Goal: Transaction & Acquisition: Subscribe to service/newsletter

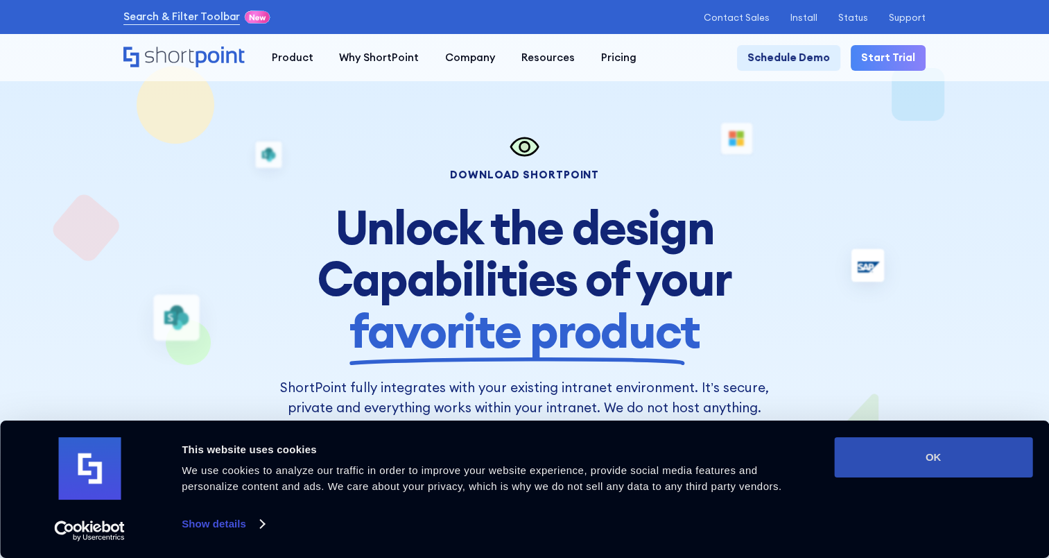
click at [960, 460] on button "OK" at bounding box center [933, 457] width 198 height 40
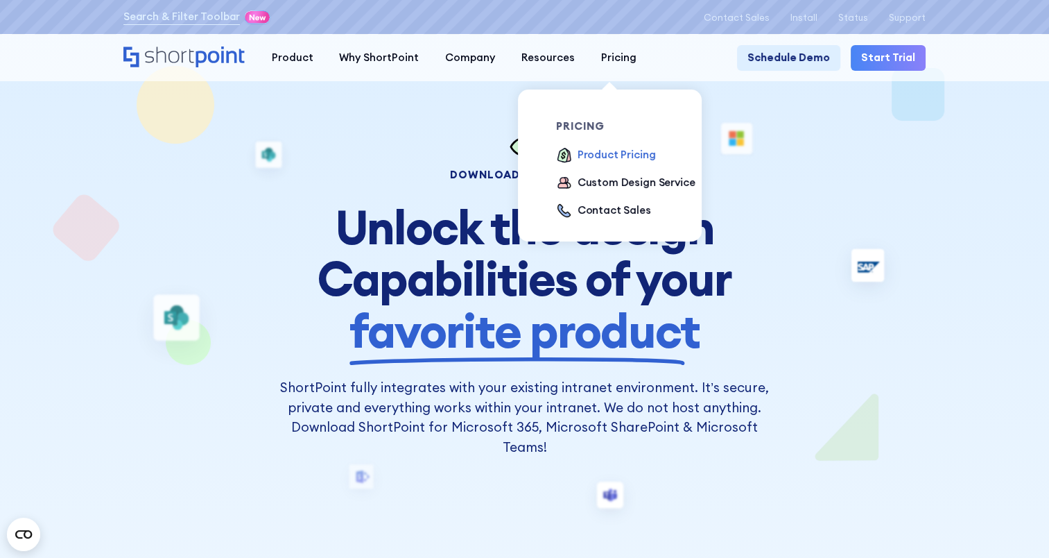
click at [612, 157] on div "Product Pricing" at bounding box center [617, 155] width 78 height 16
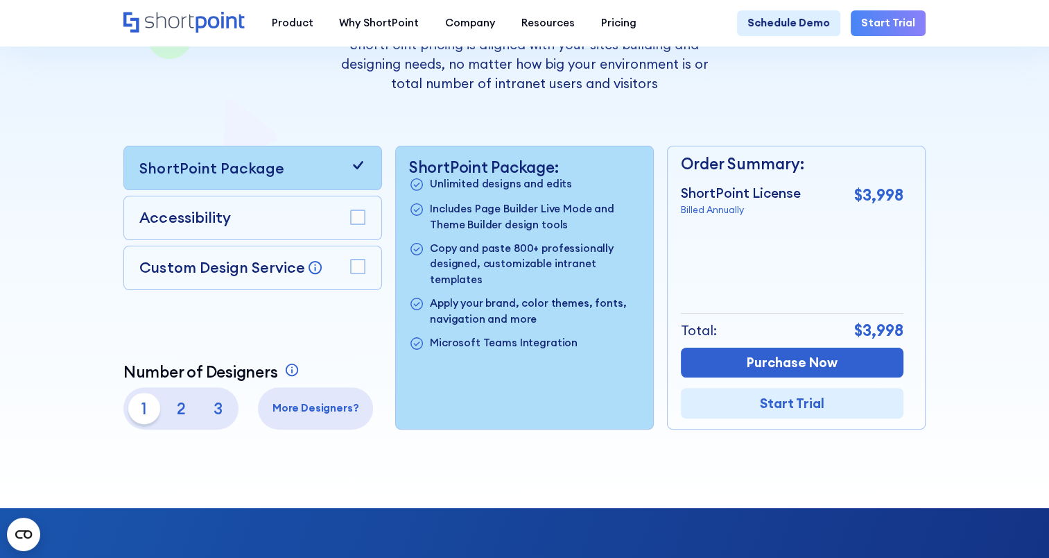
scroll to position [277, 0]
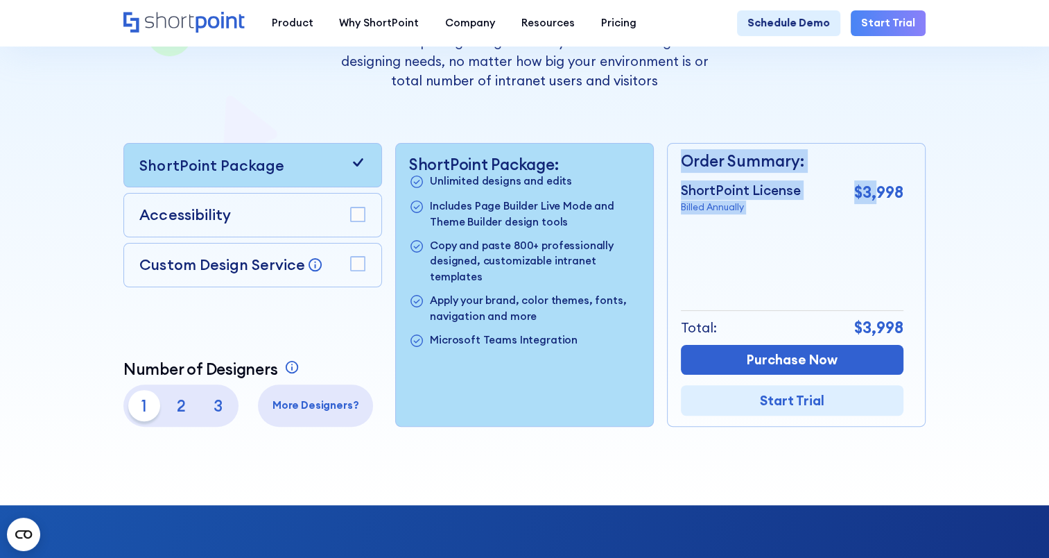
drag, startPoint x: 910, startPoint y: 197, endPoint x: 883, endPoint y: 200, distance: 27.2
click at [883, 200] on div "Order Summary: ShortPoint License Billed Annually $3,998 + Custom Design Servic…" at bounding box center [796, 285] width 259 height 284
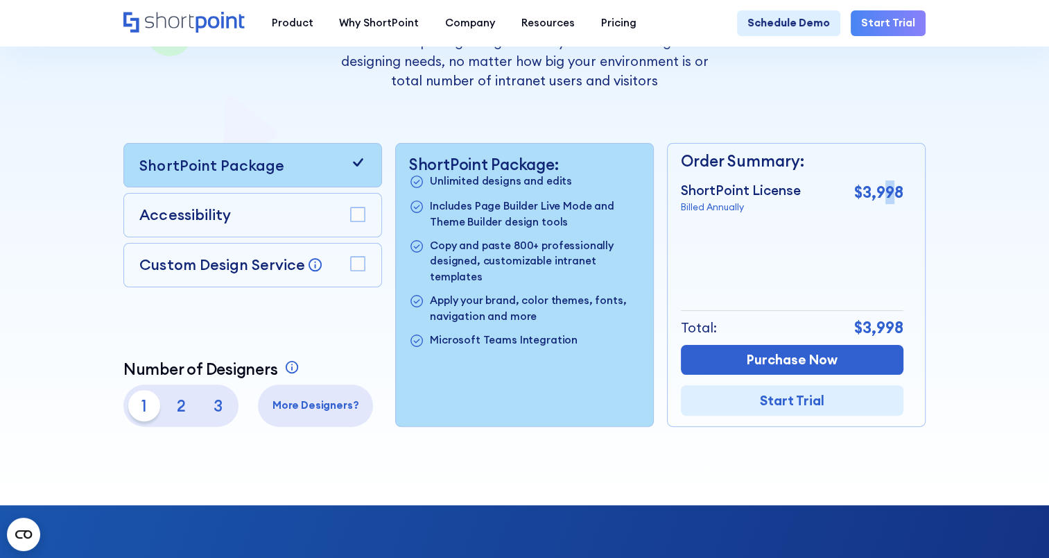
drag, startPoint x: 883, startPoint y: 200, endPoint x: 902, endPoint y: 204, distance: 19.2
click at [902, 204] on p "$3,998" at bounding box center [878, 192] width 49 height 24
drag, startPoint x: 902, startPoint y: 204, endPoint x: 905, endPoint y: 222, distance: 18.4
click at [904, 222] on div "Order Summary: ShortPoint License Billed Annually $3,998 + Custom Design Servic…" at bounding box center [792, 285] width 223 height 282
